Goal: Entertainment & Leisure: Consume media (video, audio)

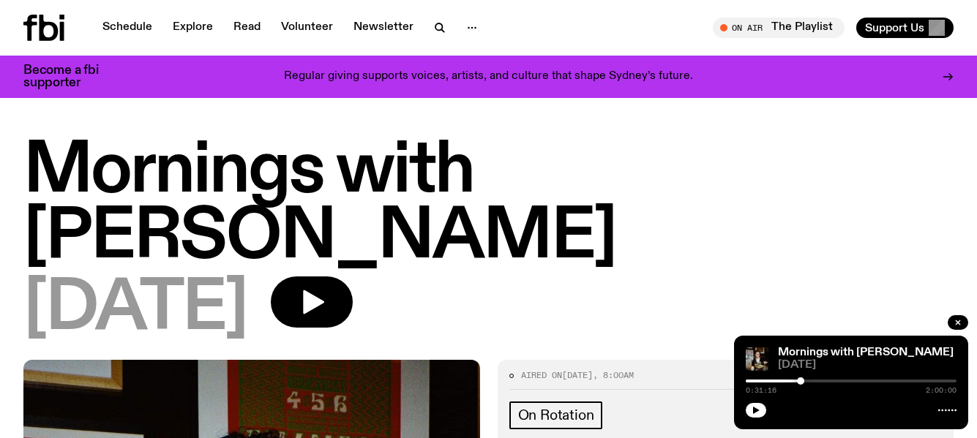
click at [130, 16] on div "Schedule Explore Read Volunteer Newsletter" at bounding box center [254, 28] width 463 height 26
click at [130, 23] on link "Schedule" at bounding box center [127, 28] width 67 height 20
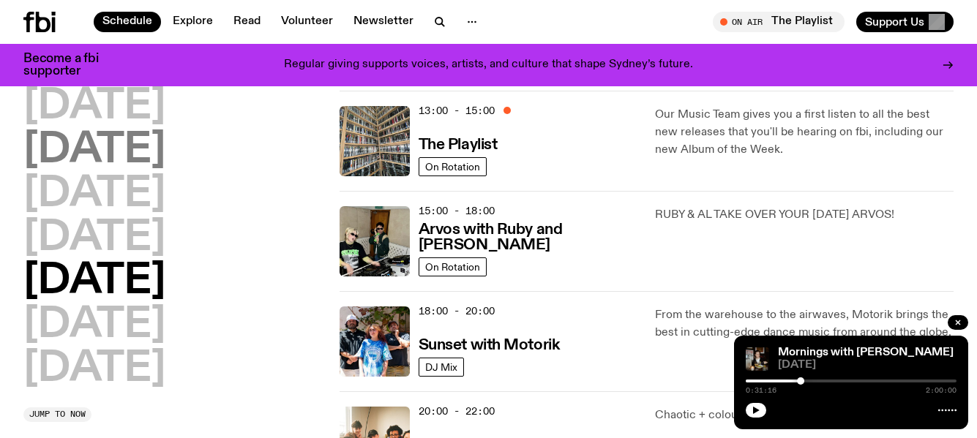
scroll to position [511, 0]
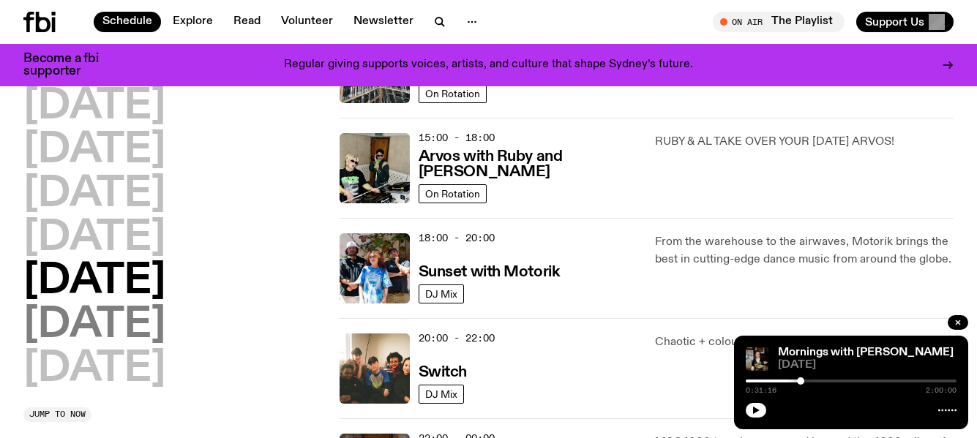
click at [75, 315] on h2 "[DATE]" at bounding box center [94, 325] width 142 height 41
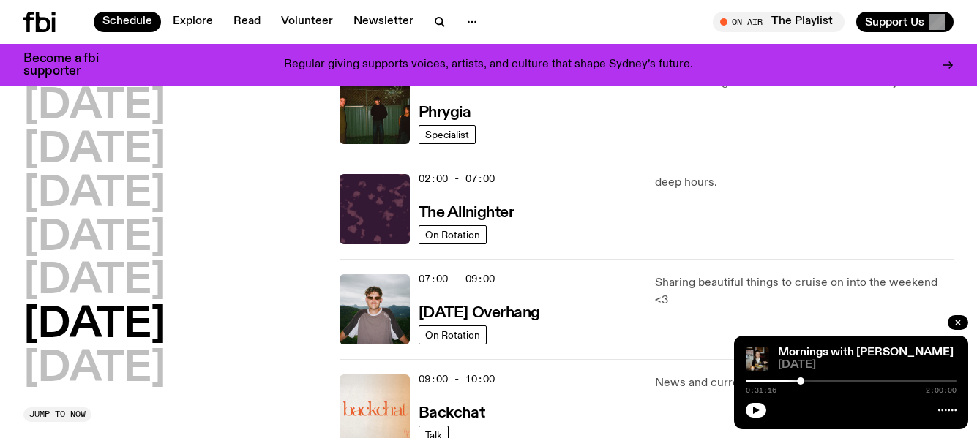
scroll to position [41, 0]
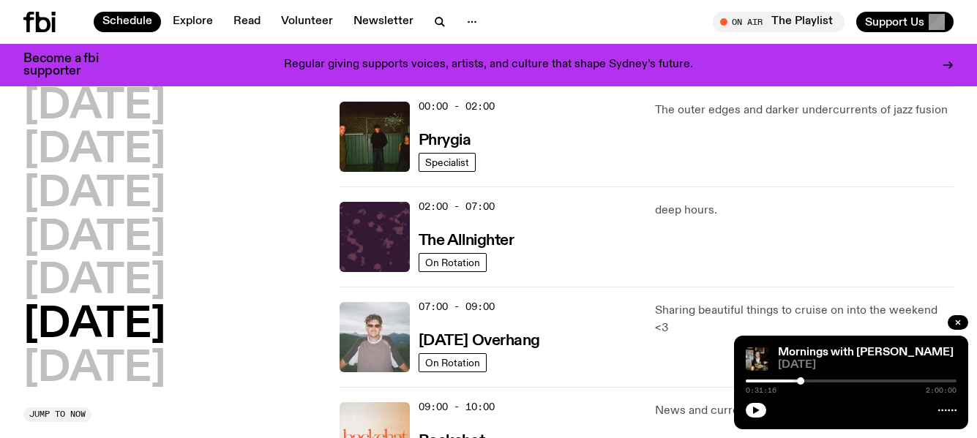
click at [370, 340] on img at bounding box center [375, 337] width 70 height 70
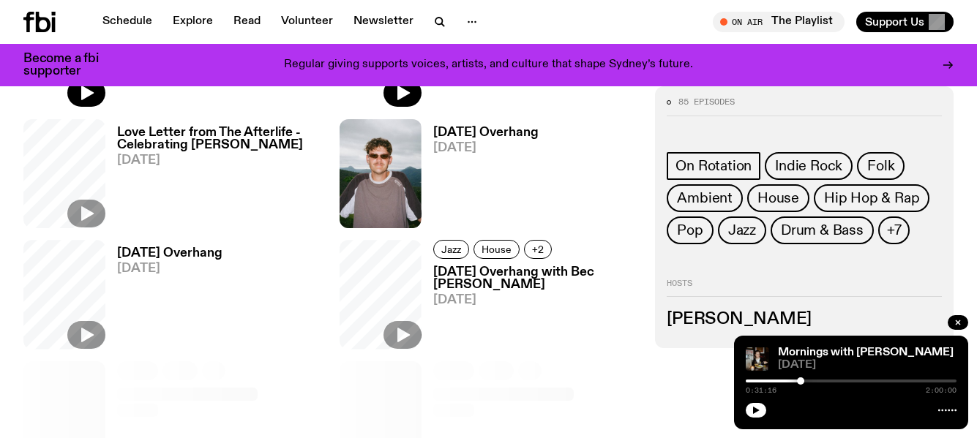
scroll to position [439, 0]
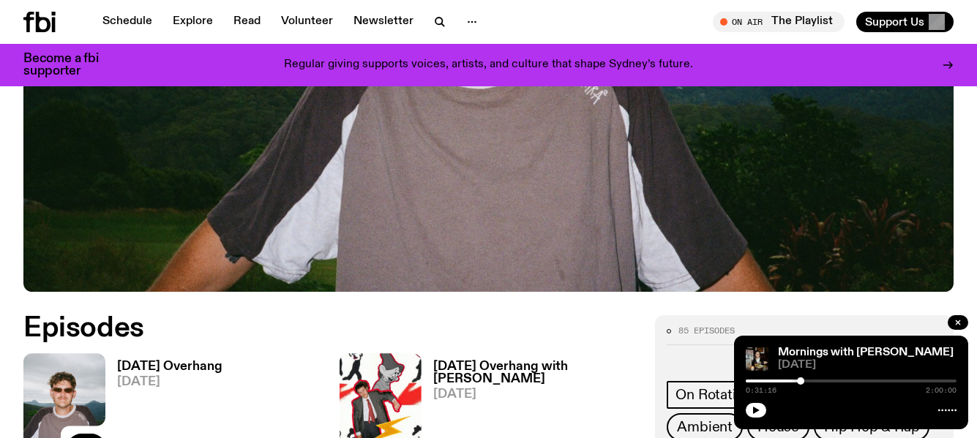
click at [76, 381] on img at bounding box center [64, 407] width 82 height 109
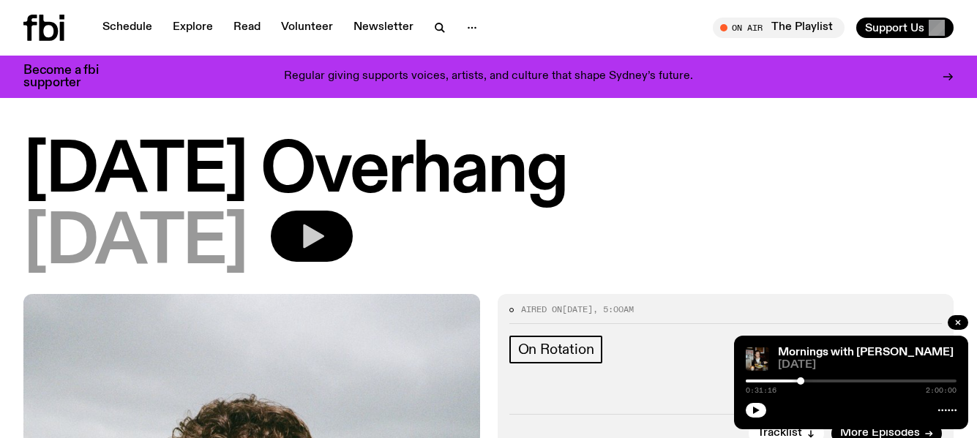
click at [324, 237] on icon "button" at bounding box center [313, 237] width 21 height 24
